Goal: Find specific page/section: Find specific page/section

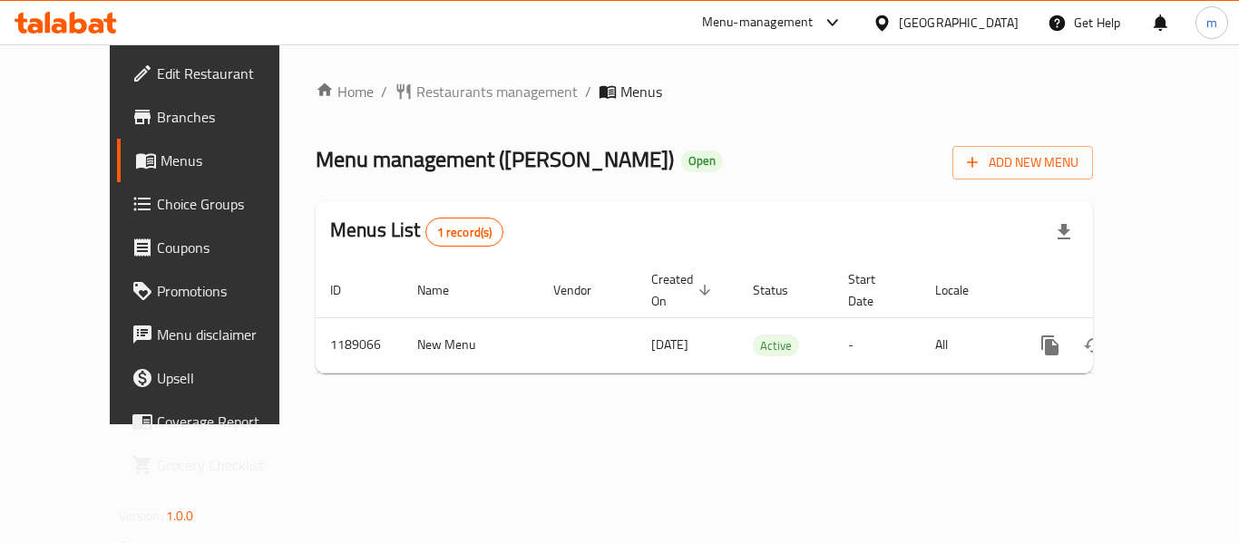
click at [34, 23] on icon at bounding box center [66, 23] width 103 height 22
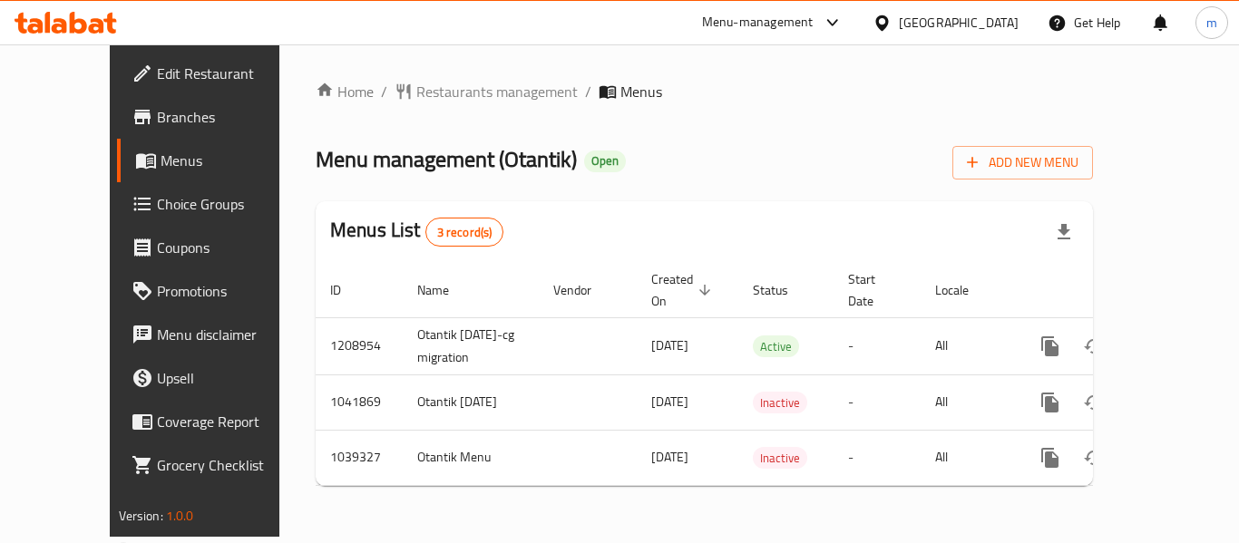
click at [112, 26] on icon at bounding box center [109, 23] width 13 height 21
click at [111, 23] on icon at bounding box center [109, 23] width 13 height 21
